Goal: Information Seeking & Learning: Learn about a topic

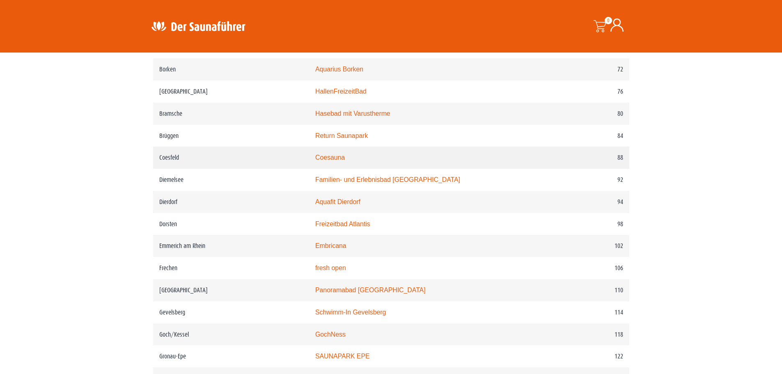
scroll to position [697, 0]
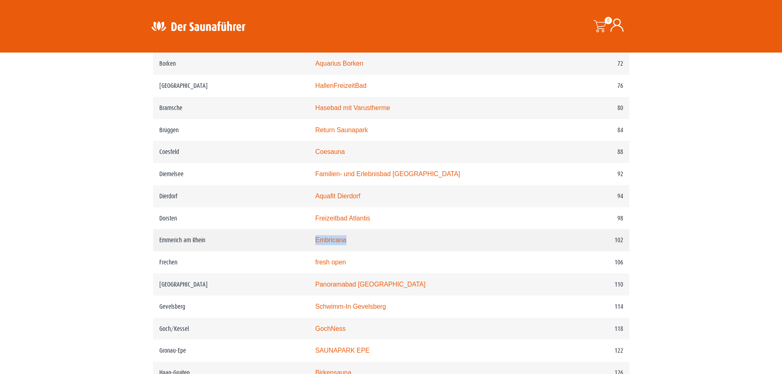
drag, startPoint x: 320, startPoint y: 248, endPoint x: 358, endPoint y: 249, distance: 37.8
click at [358, 249] on td "Embricana" at bounding box center [426, 240] width 234 height 22
copy link "Embricana"
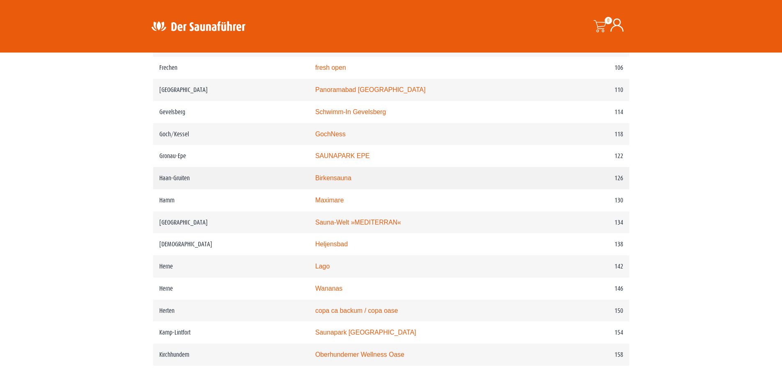
scroll to position [944, 0]
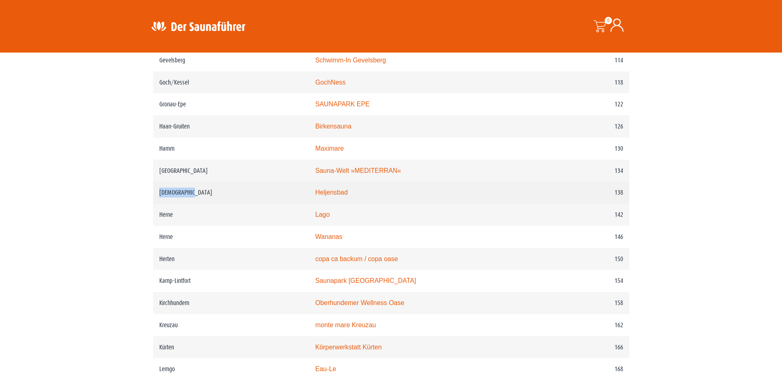
drag, startPoint x: 160, startPoint y: 201, endPoint x: 190, endPoint y: 201, distance: 29.5
click at [190, 201] on td "Heiligenhaus" at bounding box center [231, 192] width 156 height 22
copy td "Heiligenhaus"
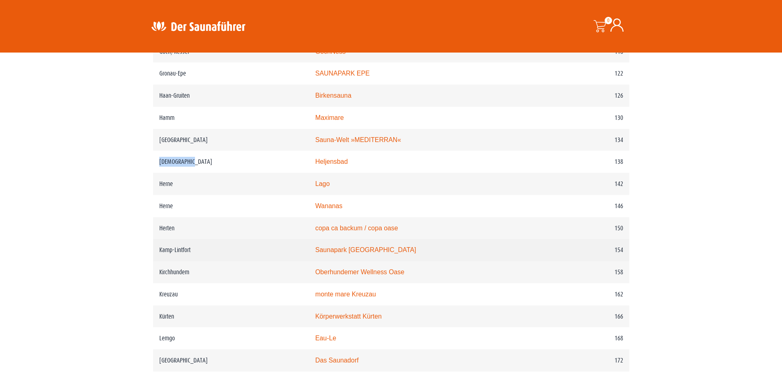
scroll to position [1026, 0]
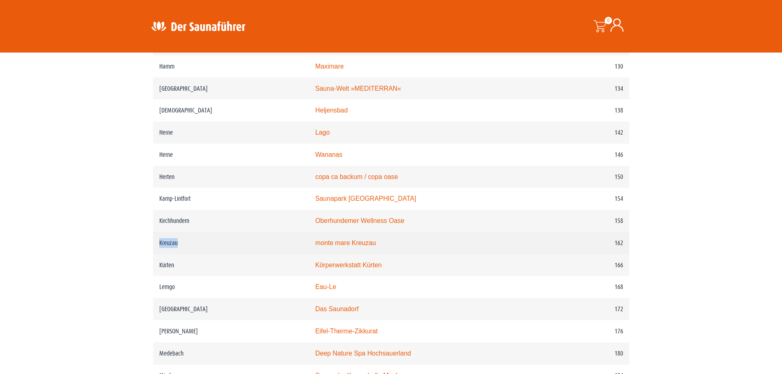
drag, startPoint x: 188, startPoint y: 258, endPoint x: 155, endPoint y: 259, distance: 32.4
click at [155, 254] on td "Kreuzau" at bounding box center [231, 243] width 156 height 22
copy td "Kreuzau"
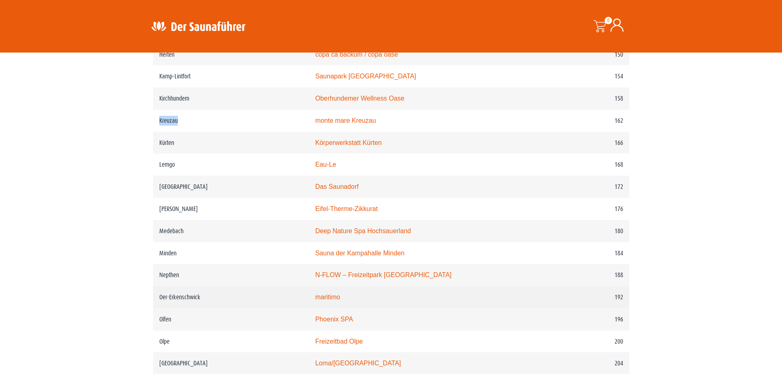
scroll to position [1149, 0]
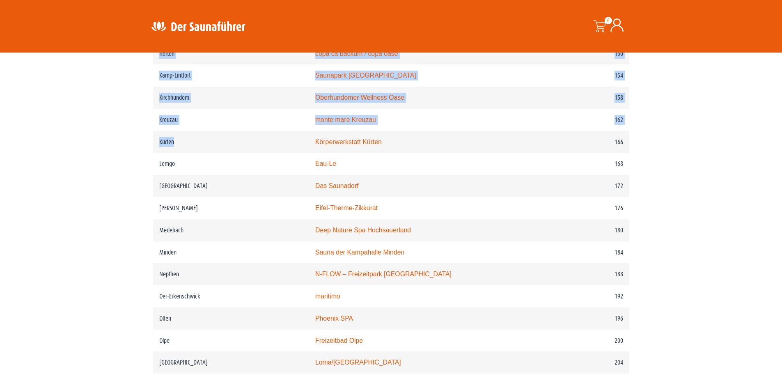
drag, startPoint x: 180, startPoint y: 158, endPoint x: 152, endPoint y: 158, distance: 27.9
click at [152, 158] on div "Ort Sauna Seitenzahl Aachen Carolus Thermen 28 Bad Bentheim Badepark Bentheim 3…" at bounding box center [391, 56] width 484 height 1448
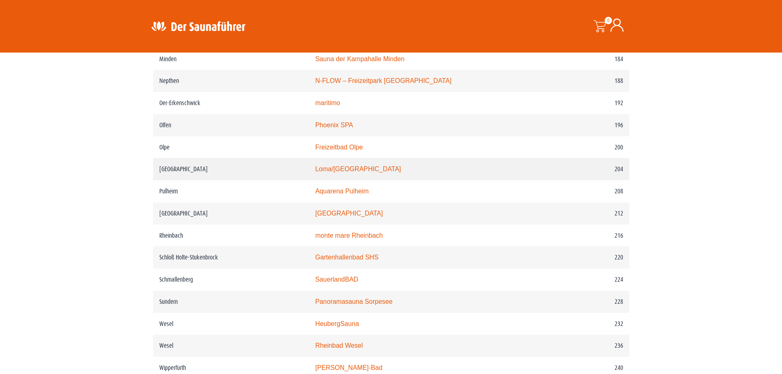
scroll to position [1354, 0]
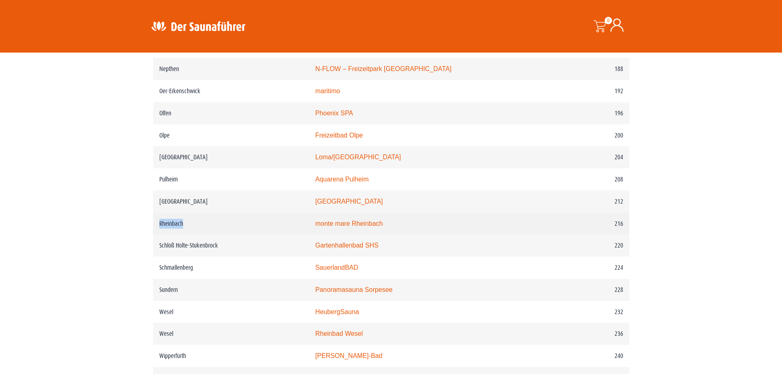
drag, startPoint x: 193, startPoint y: 245, endPoint x: 158, endPoint y: 247, distance: 34.9
click at [158, 235] on td "Rheinbach" at bounding box center [231, 224] width 156 height 22
copy td "Rheinbach"
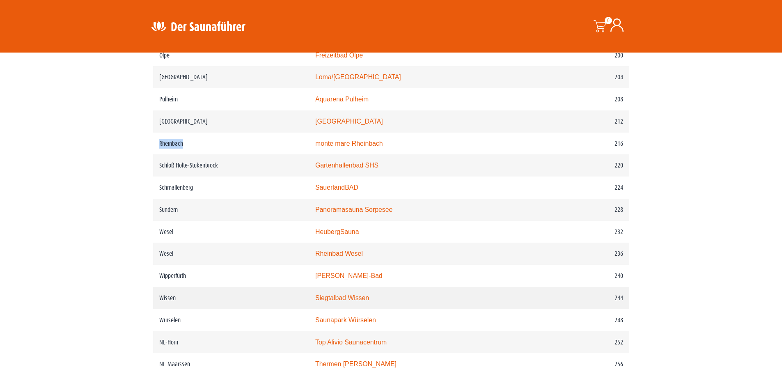
scroll to position [1436, 0]
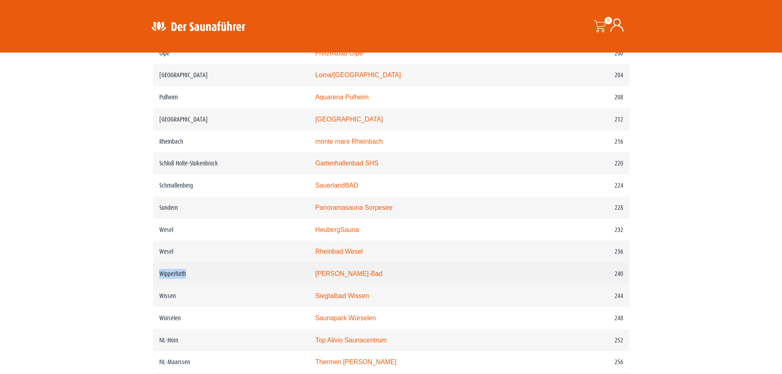
drag, startPoint x: 201, startPoint y: 292, endPoint x: 158, endPoint y: 296, distance: 43.3
click at [158, 285] on td "Wipperfürth" at bounding box center [231, 274] width 156 height 22
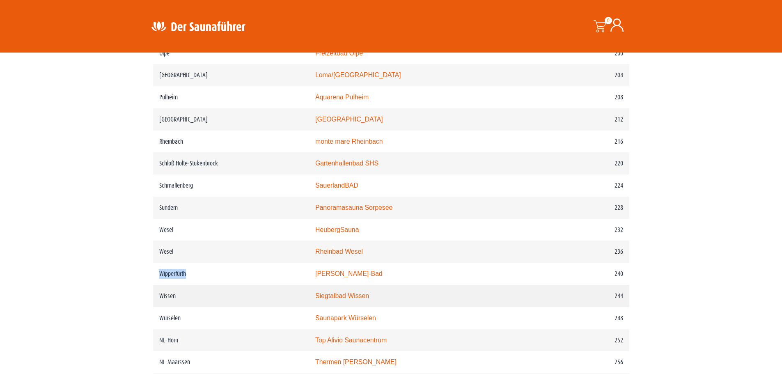
copy td "Wipperfürth"
drag, startPoint x: 185, startPoint y: 318, endPoint x: 157, endPoint y: 318, distance: 27.9
click at [157, 307] on td "Wissen" at bounding box center [231, 296] width 156 height 22
copy td "Wissen"
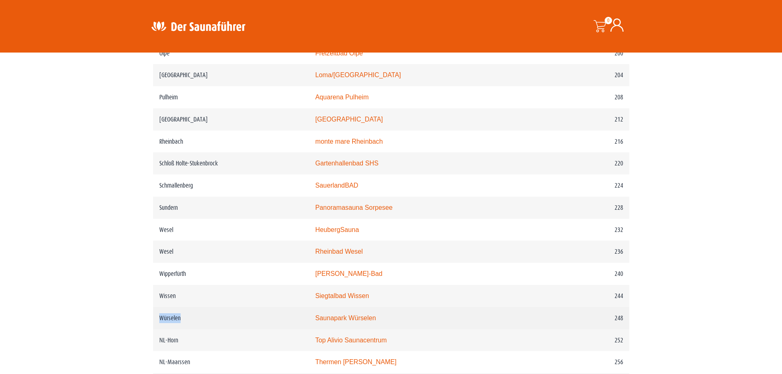
drag, startPoint x: 181, startPoint y: 341, endPoint x: 154, endPoint y: 343, distance: 26.3
click at [154, 329] on td "Würselen" at bounding box center [231, 318] width 156 height 22
copy td "Würselen"
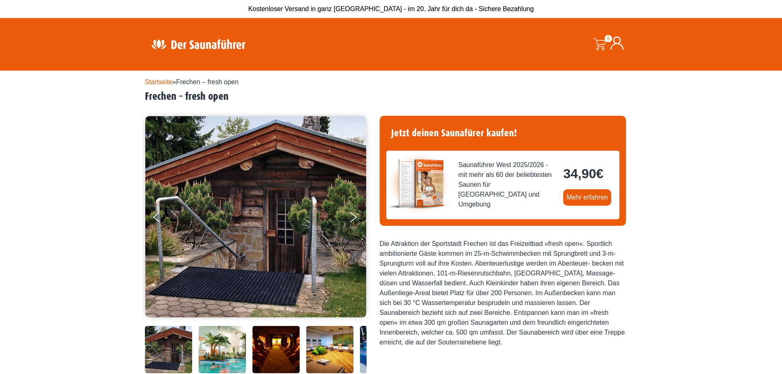
click at [147, 106] on div "Startseite » Frechen – fresh open Frechen – fresh open 34,90 €" at bounding box center [391, 348] width 492 height 555
drag, startPoint x: 185, startPoint y: 99, endPoint x: 233, endPoint y: 99, distance: 47.2
click at [233, 99] on h2 "Frechen – fresh open" at bounding box center [391, 96] width 492 height 13
copy h2 "fresh open"
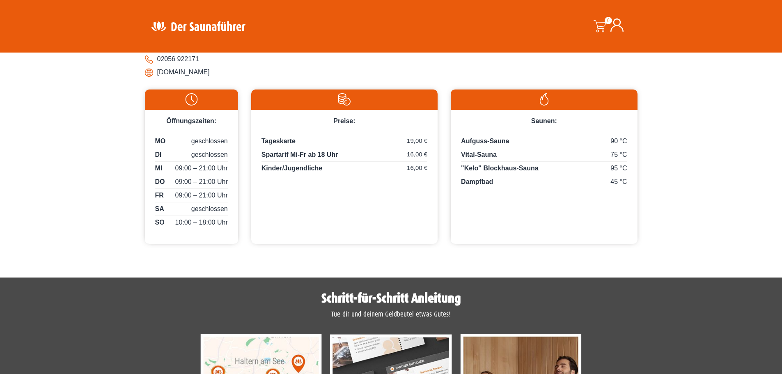
scroll to position [369, 0]
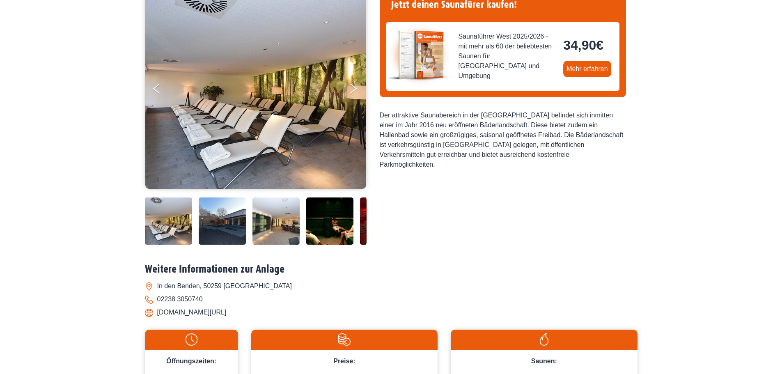
scroll to position [287, 0]
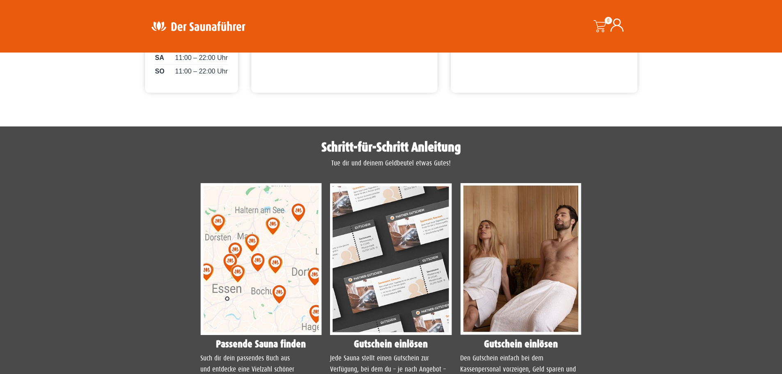
scroll to position [574, 0]
